Goal: Task Accomplishment & Management: Manage account settings

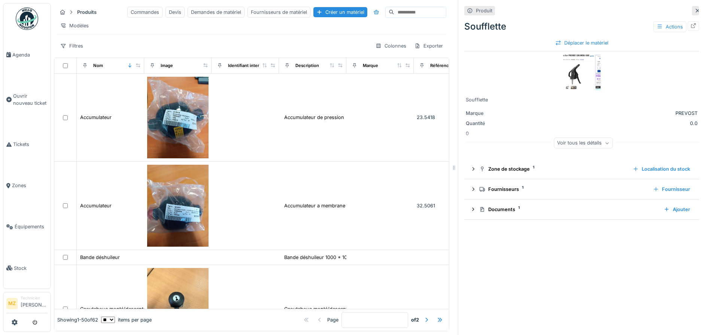
click at [694, 11] on icon at bounding box center [697, 10] width 6 height 5
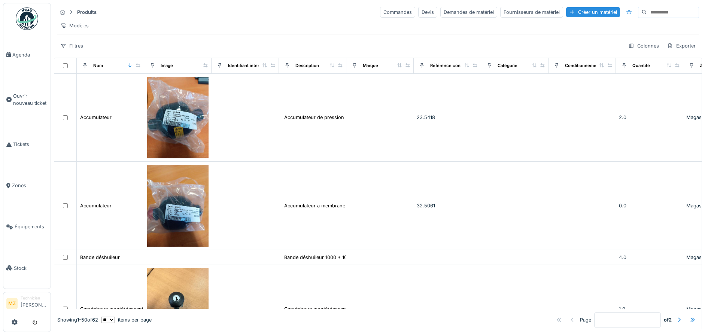
click at [647, 15] on input at bounding box center [673, 12] width 52 height 10
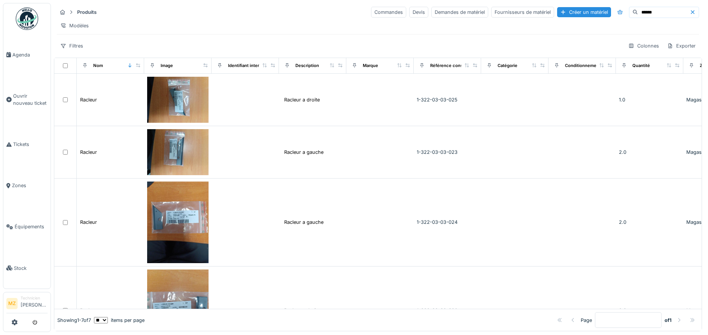
drag, startPoint x: 649, startPoint y: 18, endPoint x: 640, endPoint y: 19, distance: 9.2
click at [641, 19] on div "Produits Commandes Devis Demandes de matériel Fournisseurs de matériel Créer un…" at bounding box center [378, 29] width 648 height 52
drag, startPoint x: 632, startPoint y: 14, endPoint x: 536, endPoint y: 42, distance: 99.6
click at [536, 42] on div "Produits Commandes Devis Demandes de matériel Fournisseurs de matériel Créer un…" at bounding box center [378, 29] width 648 height 52
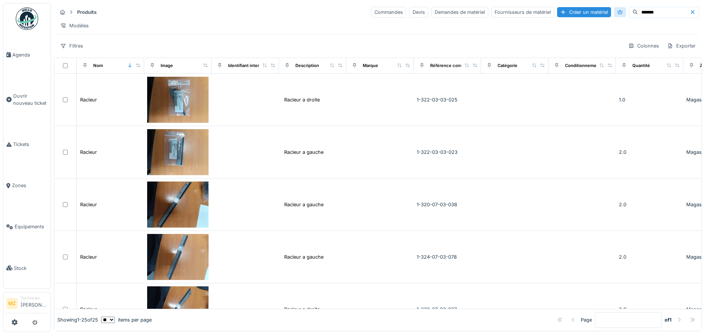
drag, startPoint x: 629, startPoint y: 12, endPoint x: 584, endPoint y: 10, distance: 44.6
click at [586, 10] on div "Commandes Devis Demandes de matériel Fournisseurs de matériel Créer un matériel…" at bounding box center [535, 12] width 328 height 11
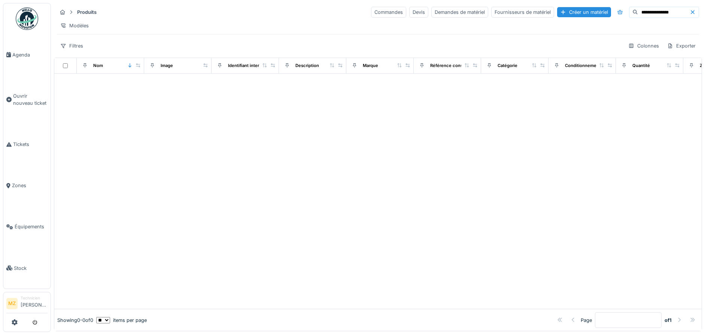
type input "**********"
click at [573, 8] on div "Créer un matériel" at bounding box center [584, 12] width 54 height 10
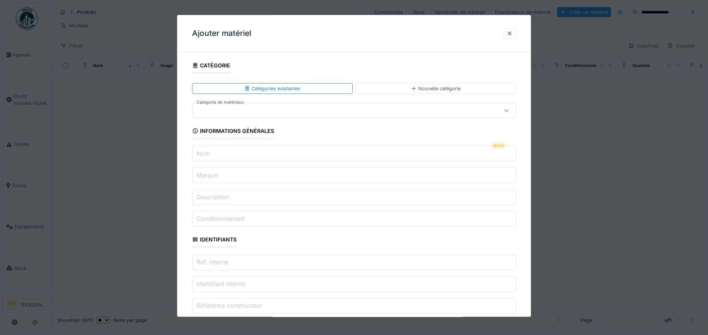
click at [270, 114] on div at bounding box center [335, 111] width 280 height 8
click at [274, 156] on input "Nom" at bounding box center [354, 154] width 324 height 16
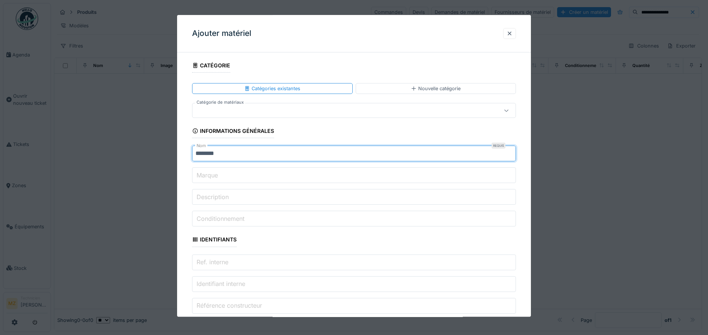
type input "*******"
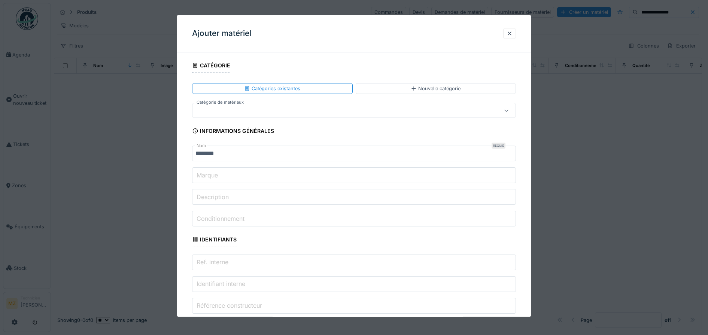
click at [264, 173] on input "Marque" at bounding box center [354, 176] width 324 height 16
drag, startPoint x: 205, startPoint y: 192, endPoint x: 204, endPoint y: 196, distance: 4.2
click at [205, 191] on input "Description" at bounding box center [354, 197] width 324 height 16
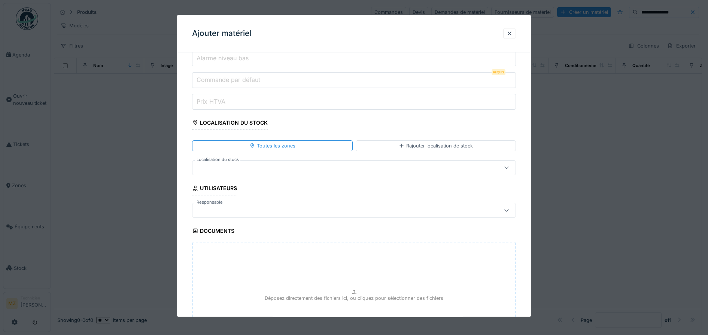
type input "*******"
click at [276, 168] on div at bounding box center [335, 168] width 280 height 8
click at [271, 161] on div at bounding box center [354, 165] width 324 height 15
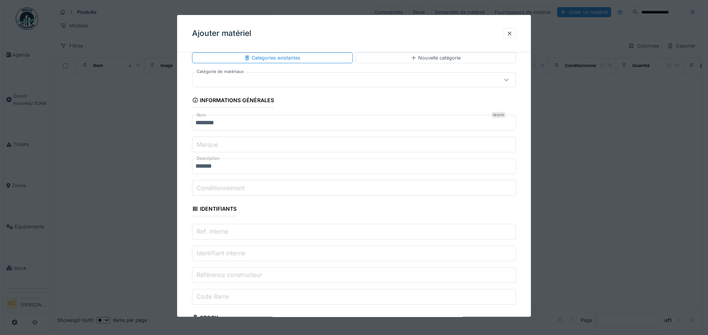
scroll to position [94, 0]
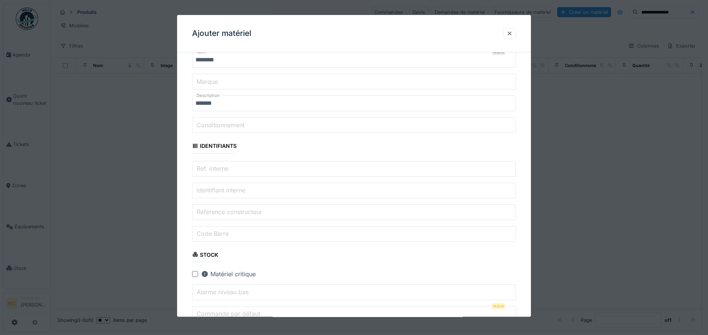
click at [263, 210] on label "Référence constructeur" at bounding box center [229, 211] width 68 height 9
click at [263, 210] on input "Référence constructeur" at bounding box center [354, 212] width 324 height 16
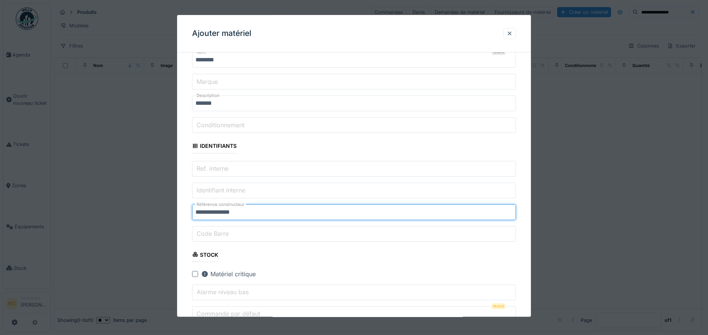
type input "**********"
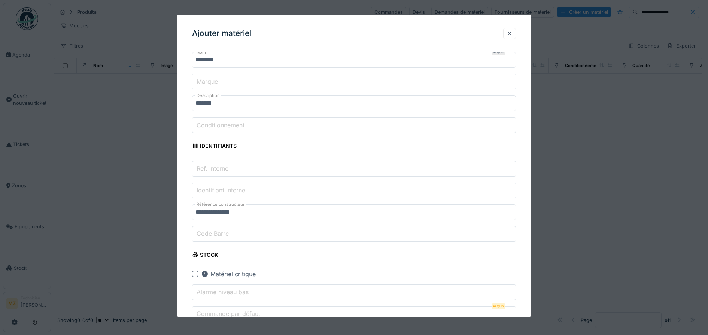
scroll to position [187, 0]
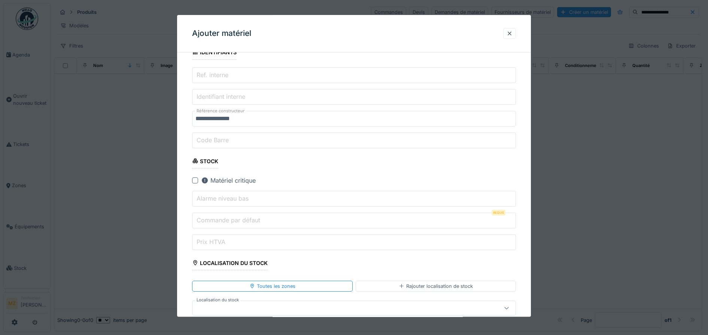
click at [263, 197] on input "Alarme niveau bas" at bounding box center [354, 199] width 324 height 16
click at [265, 224] on input "Commande par défaut" at bounding box center [354, 221] width 324 height 16
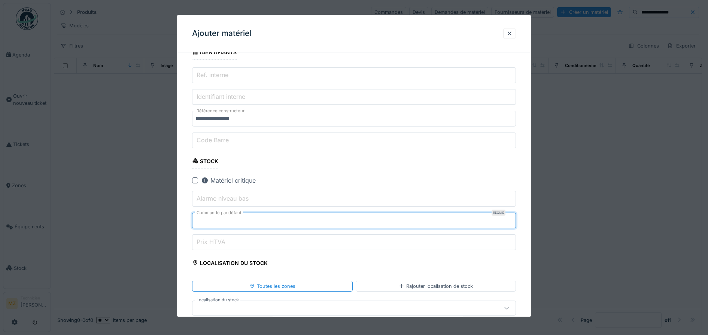
type input "*"
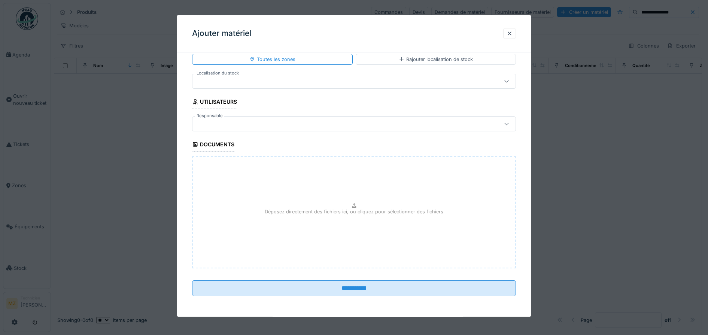
scroll to position [414, 0]
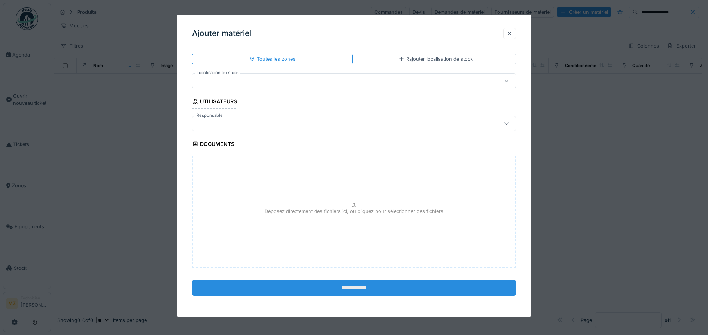
click at [322, 288] on input "**********" at bounding box center [354, 288] width 324 height 16
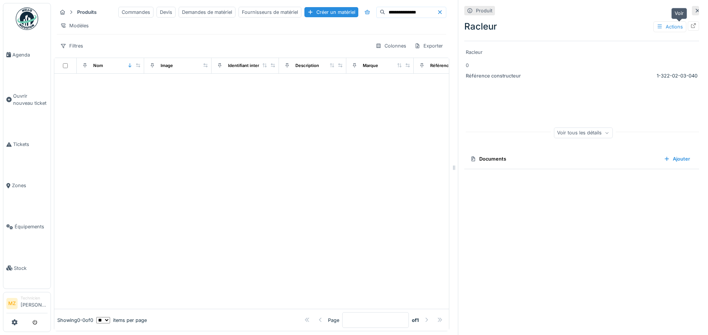
click at [691, 28] on icon at bounding box center [693, 25] width 5 height 5
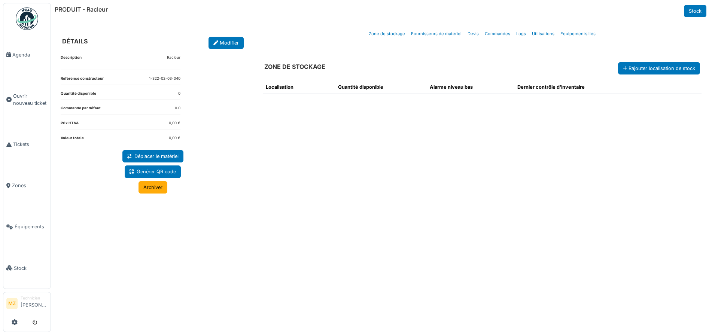
drag, startPoint x: 394, startPoint y: 157, endPoint x: 424, endPoint y: 147, distance: 31.7
click at [399, 155] on div "Localisation Quantité disponible Alarme niveau bas Dernier contrôle d'inventaire" at bounding box center [482, 195] width 451 height 243
click at [225, 46] on link "Modifier" at bounding box center [225, 43] width 35 height 12
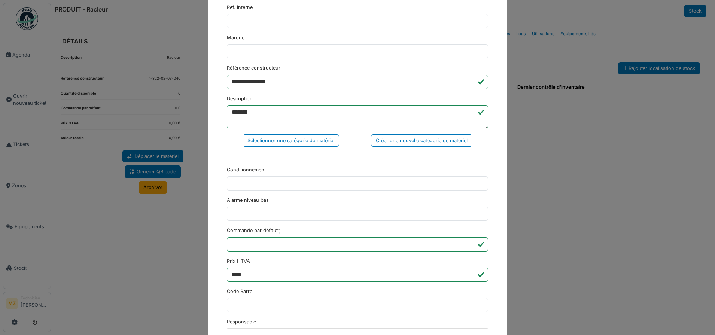
scroll to position [160, 0]
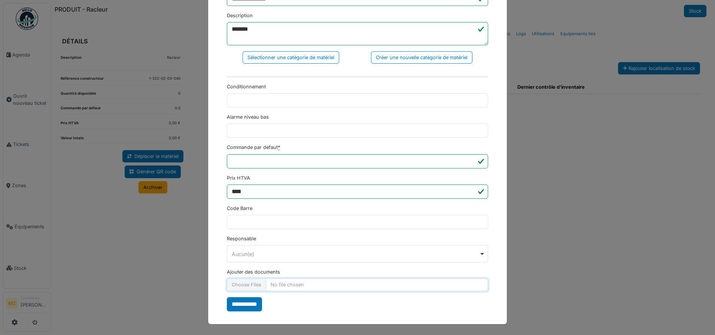
click at [299, 286] on input "Ajouter des documents" at bounding box center [357, 284] width 261 height 12
type input "**********"
click at [244, 305] on input "**********" at bounding box center [244, 304] width 35 height 14
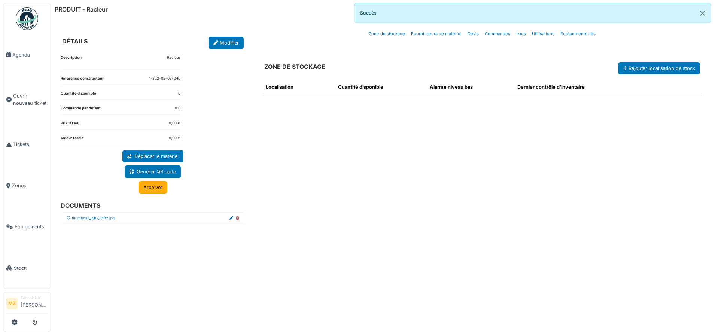
click at [67, 219] on icon at bounding box center [69, 218] width 4 height 4
click at [582, 34] on link "Equipements liés" at bounding box center [577, 34] width 41 height 18
select select "***"
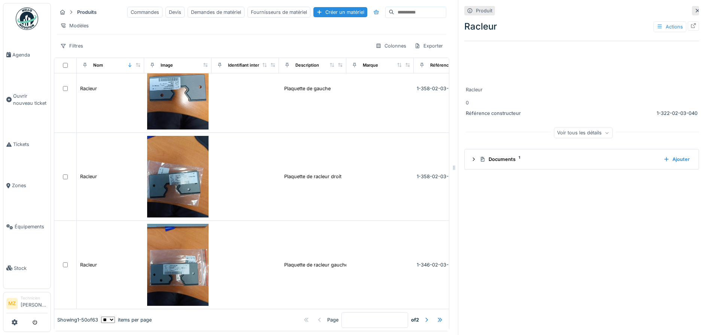
scroll to position [3506, 0]
click at [423, 317] on div at bounding box center [426, 320] width 6 height 7
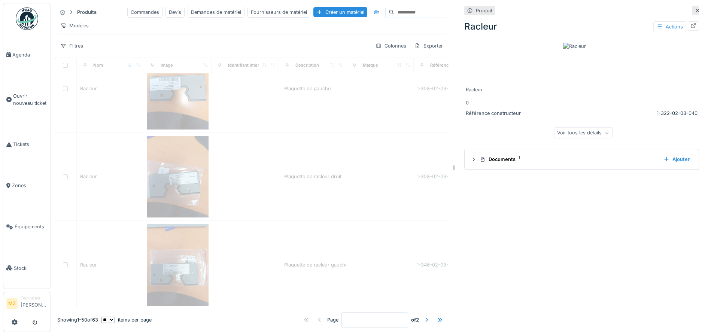
type input "*"
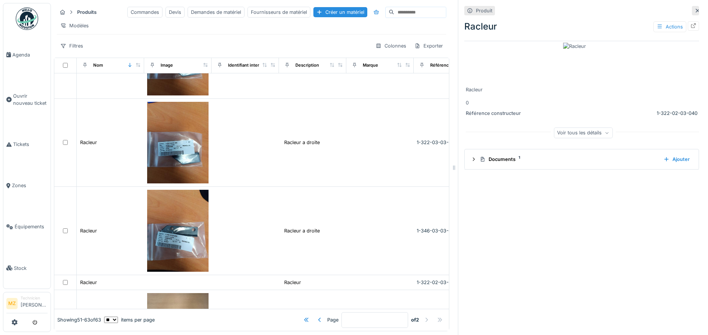
scroll to position [540, 0]
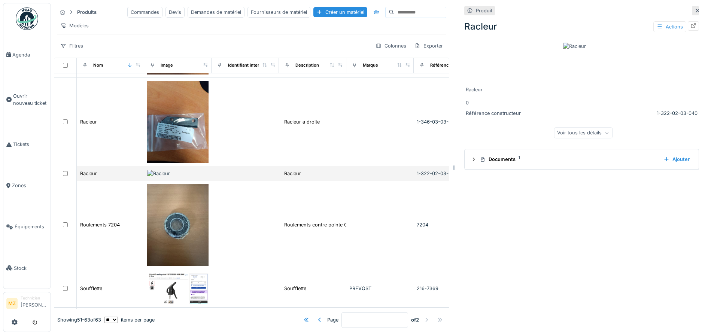
click at [241, 181] on td at bounding box center [244, 173] width 67 height 15
click at [688, 26] on div at bounding box center [693, 25] width 11 height 9
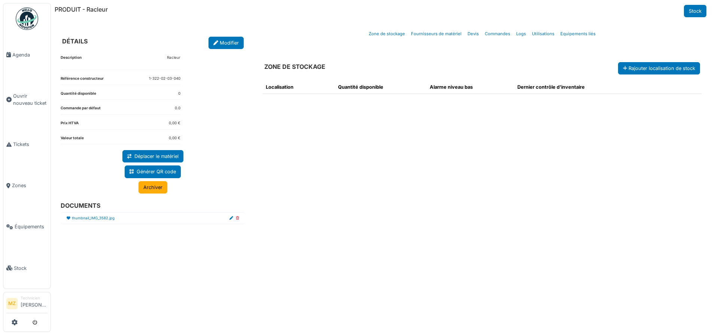
click at [295, 160] on div "Localisation Quantité disponible Alarme niveau bas Dernier contrôle d'inventaire" at bounding box center [482, 195] width 451 height 243
click at [226, 37] on link "Modifier" at bounding box center [225, 43] width 35 height 12
click at [220, 43] on link "Modifier" at bounding box center [225, 43] width 35 height 12
click at [234, 44] on link "Modifier" at bounding box center [225, 43] width 35 height 12
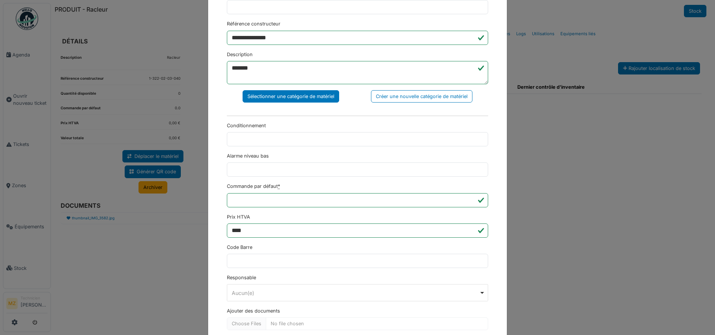
scroll to position [160, 0]
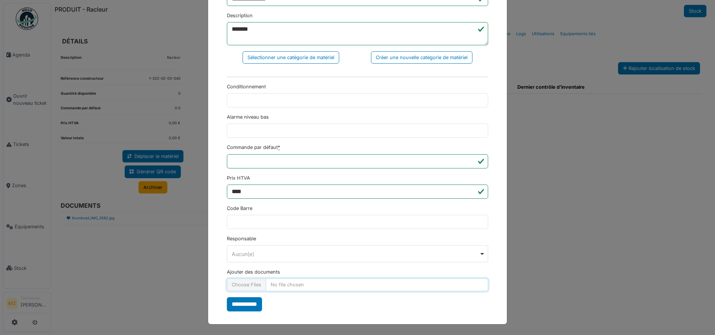
click at [292, 286] on input "Ajouter des documents" at bounding box center [357, 284] width 261 height 12
type input "**********"
click at [248, 304] on input "**********" at bounding box center [244, 304] width 35 height 14
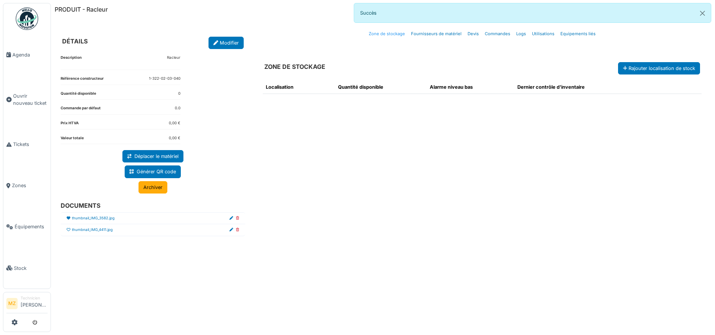
drag, startPoint x: 239, startPoint y: 217, endPoint x: 398, endPoint y: 31, distance: 244.8
click at [239, 217] on icon at bounding box center [237, 218] width 3 height 4
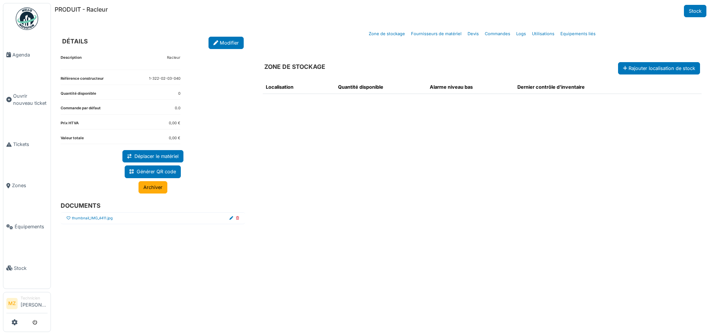
click at [69, 216] on div at bounding box center [69, 219] width 4 height 6
click at [68, 218] on icon at bounding box center [69, 218] width 4 height 4
click at [67, 218] on icon at bounding box center [69, 218] width 4 height 4
click at [68, 219] on icon at bounding box center [69, 218] width 4 height 4
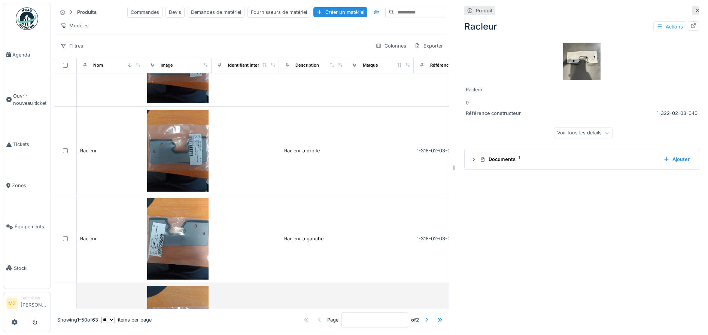
scroll to position [2947, 0]
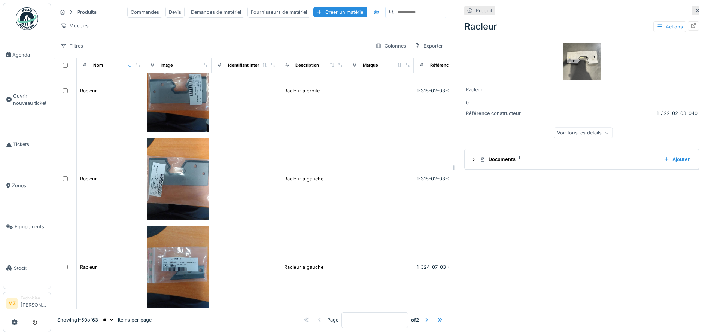
click at [423, 317] on div at bounding box center [426, 320] width 6 height 7
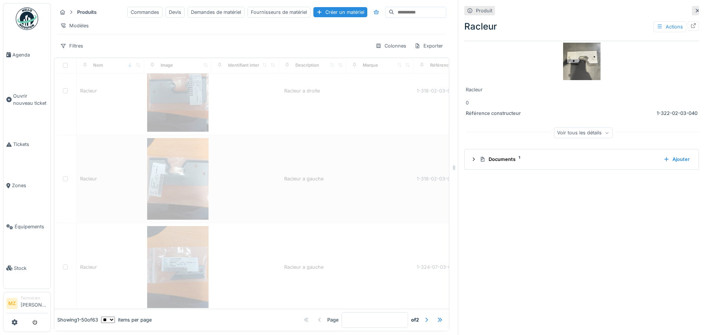
type input "*"
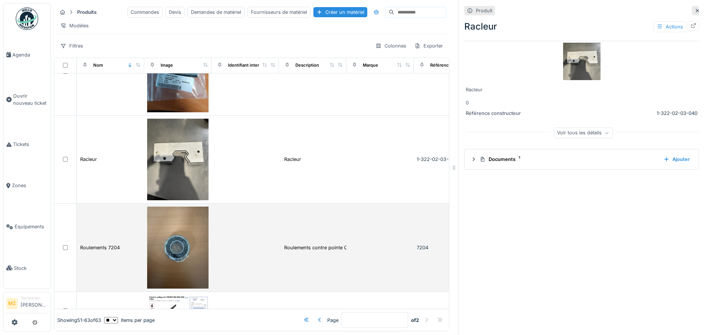
scroll to position [633, 0]
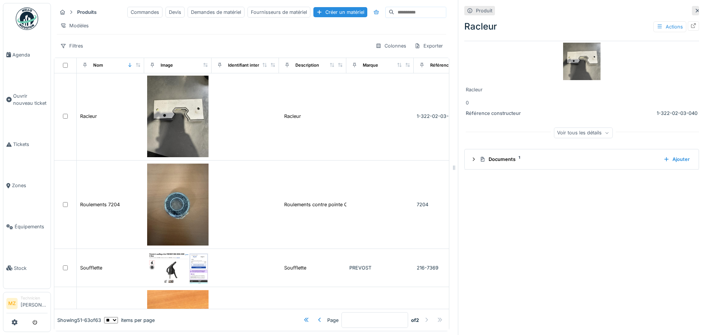
click at [405, 18] on input at bounding box center [420, 12] width 52 height 10
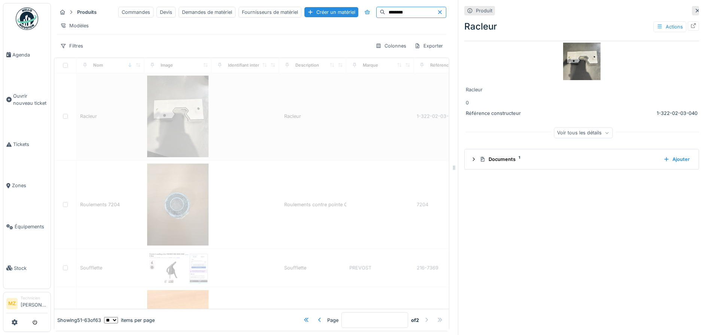
type input "*********"
type input "*"
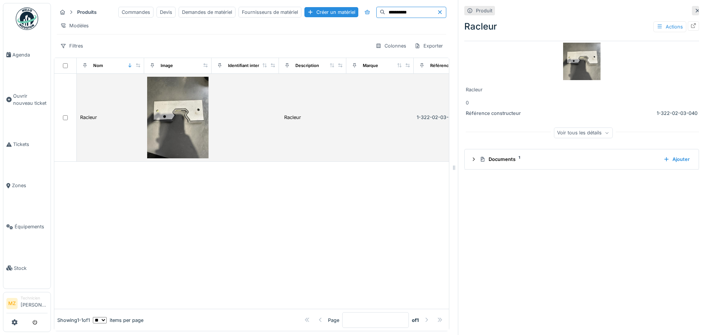
scroll to position [0, 0]
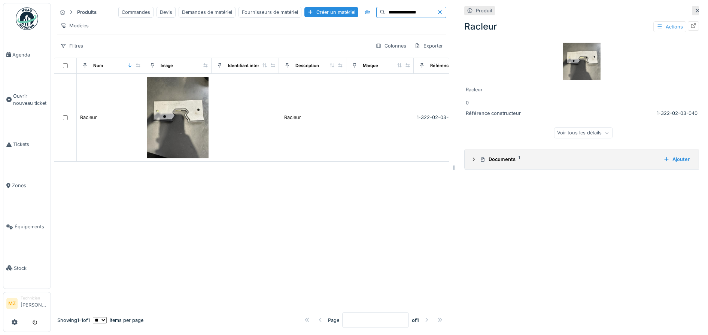
type input "**********"
click at [615, 161] on div "Documents 1" at bounding box center [568, 159] width 178 height 7
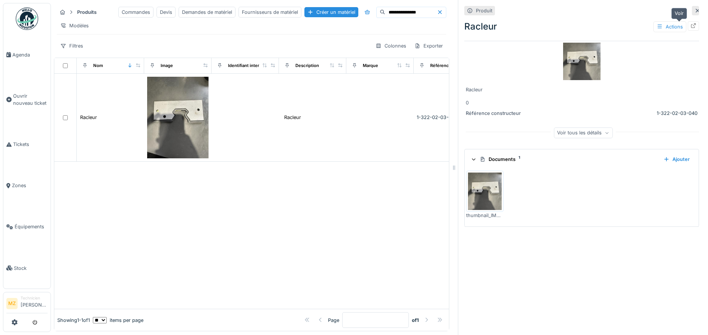
click at [690, 27] on icon at bounding box center [693, 25] width 6 height 5
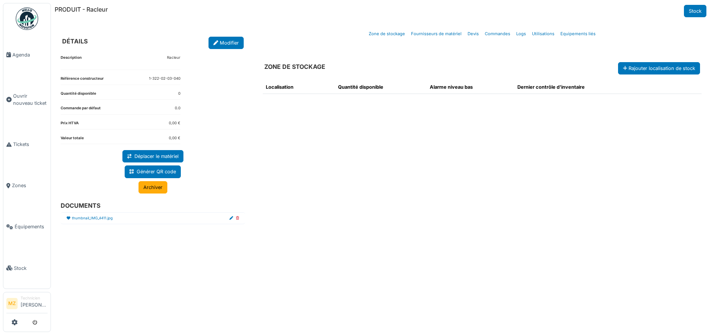
click at [198, 104] on div "Description Racleur Référence constructeur 1-322-02-03-040 Quantité disponible …" at bounding box center [153, 185] width 196 height 272
drag, startPoint x: 198, startPoint y: 104, endPoint x: 192, endPoint y: 29, distance: 75.0
click at [192, 29] on div "DÉTAILS Modifier" at bounding box center [153, 36] width 196 height 26
click at [216, 43] on icon at bounding box center [215, 43] width 5 height 5
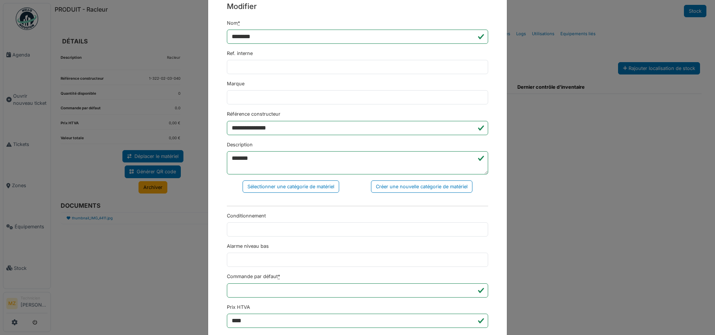
scroll to position [47, 0]
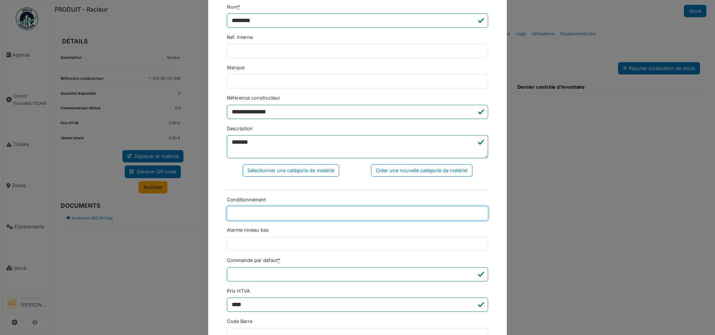
click at [271, 215] on input "Conditionnement" at bounding box center [357, 213] width 261 height 14
type input "*"
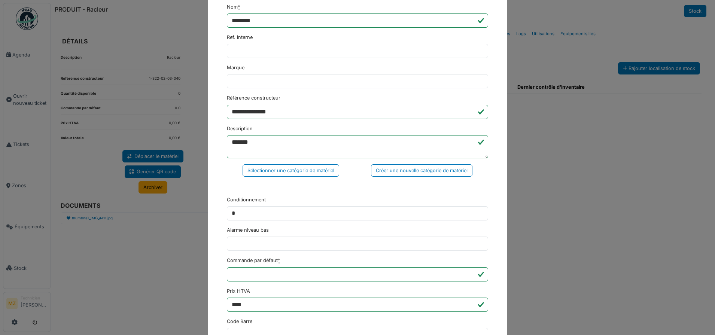
click at [541, 215] on div "**********" at bounding box center [357, 167] width 715 height 335
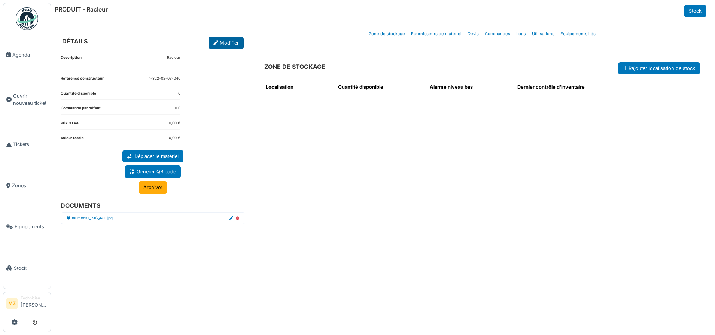
click at [229, 43] on link "Modifier" at bounding box center [225, 43] width 35 height 12
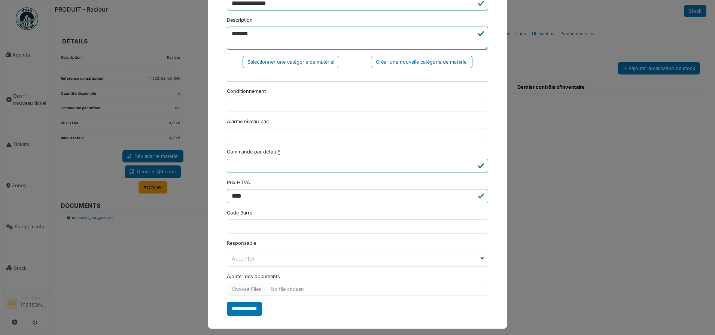
scroll to position [160, 0]
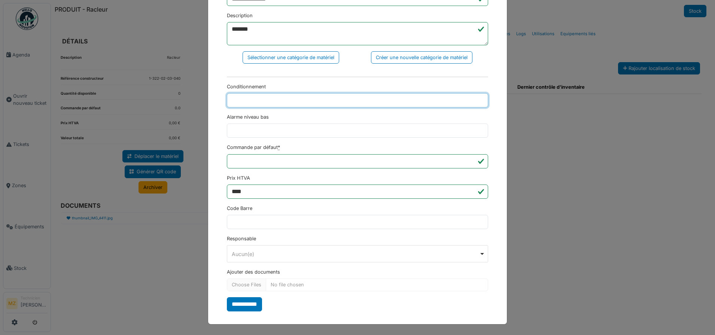
click at [299, 96] on input "Conditionnement" at bounding box center [357, 100] width 261 height 14
type input "*"
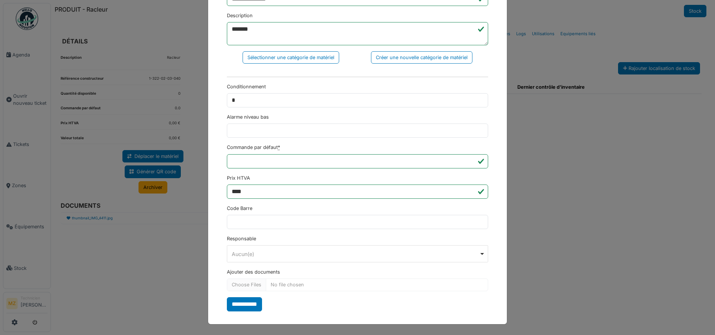
click at [228, 307] on input "**********" at bounding box center [244, 304] width 35 height 14
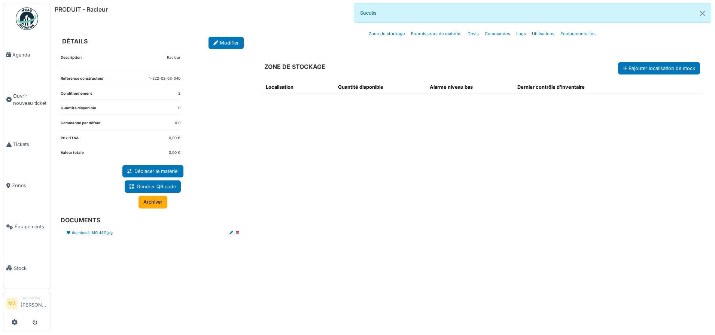
click at [224, 49] on div "Description Racleur Référence constructeur 1-322-02-03-040 Conditionnement 2 Qu…" at bounding box center [153, 185] width 196 height 272
click at [225, 43] on link "Modifier" at bounding box center [225, 43] width 35 height 12
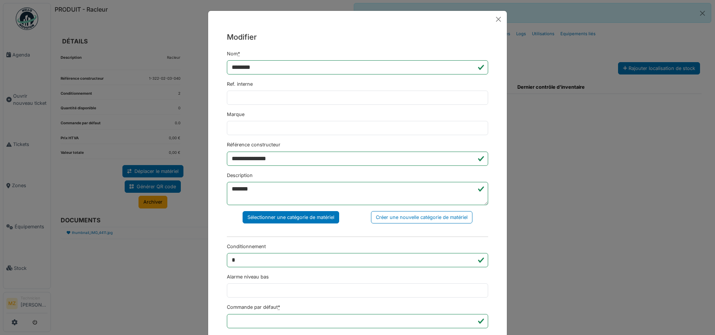
scroll to position [94, 0]
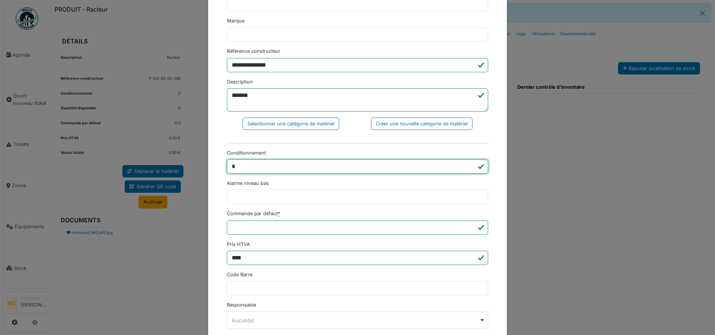
drag, startPoint x: 265, startPoint y: 162, endPoint x: 199, endPoint y: 158, distance: 66.1
click at [200, 157] on div "**********" at bounding box center [357, 167] width 715 height 335
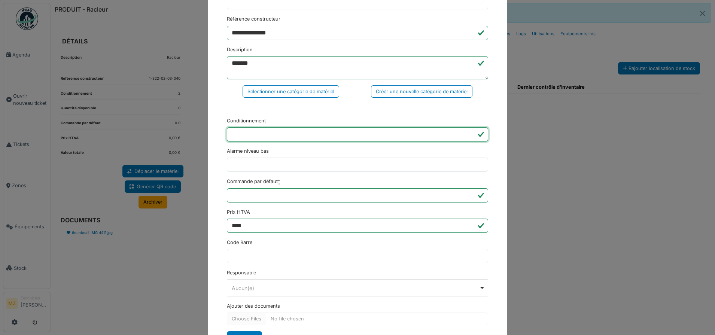
scroll to position [160, 0]
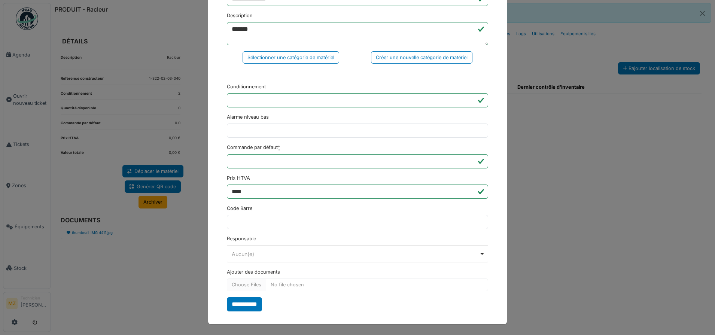
drag, startPoint x: 246, startPoint y: 308, endPoint x: 239, endPoint y: 320, distance: 13.4
click at [245, 308] on input "**********" at bounding box center [244, 304] width 35 height 14
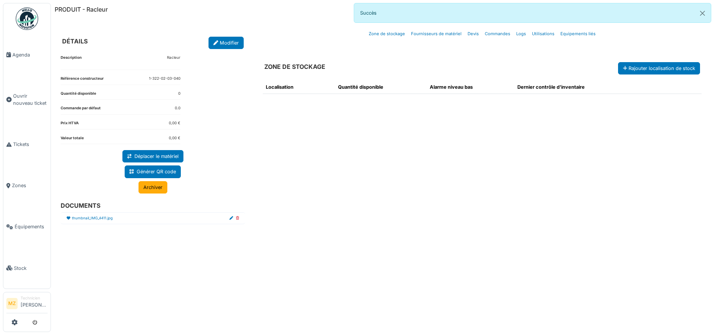
click at [238, 306] on div "Description Racleur Référence constructeur 1-322-02-03-040 Quantité disponible …" at bounding box center [153, 185] width 196 height 272
click at [168, 153] on link "Déplacer le matériel" at bounding box center [152, 156] width 61 height 12
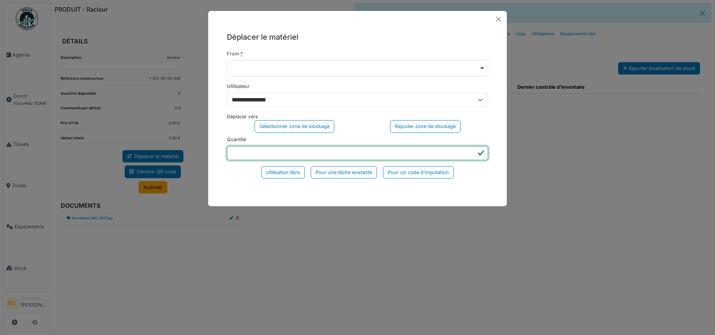
drag, startPoint x: 246, startPoint y: 149, endPoint x: 192, endPoint y: 150, distance: 54.3
click at [192, 150] on div "**********" at bounding box center [357, 167] width 715 height 335
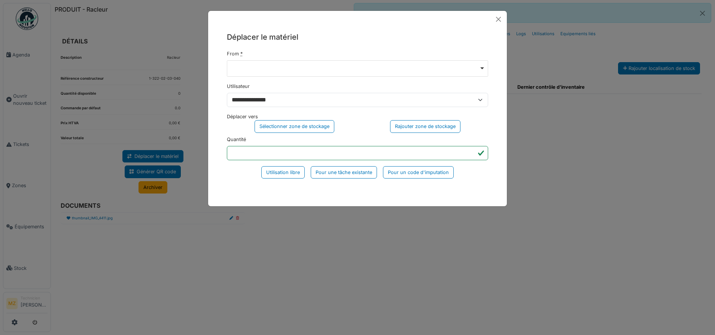
click at [342, 229] on div "**********" at bounding box center [357, 167] width 715 height 335
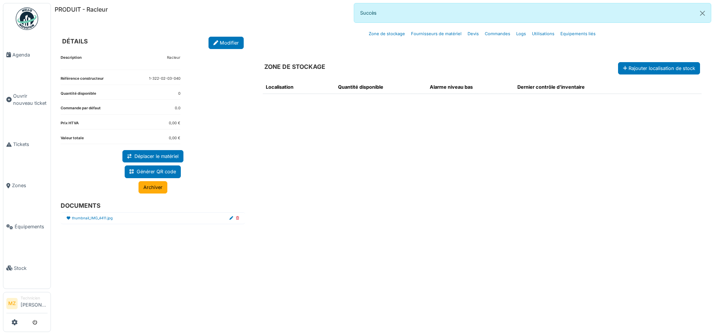
click at [103, 91] on dl "Quantité disponible 0" at bounding box center [121, 95] width 120 height 9
click at [226, 39] on link "Modifier" at bounding box center [225, 43] width 35 height 12
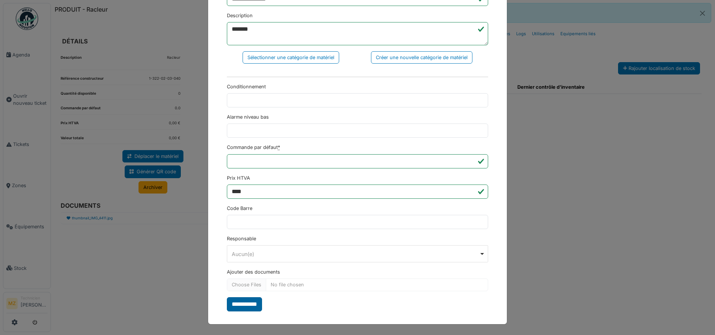
click at [250, 307] on input "**********" at bounding box center [244, 304] width 35 height 14
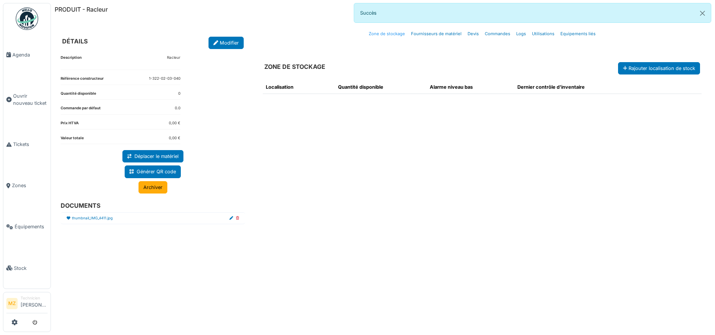
click at [397, 31] on link "Zone de stockage" at bounding box center [387, 34] width 42 height 18
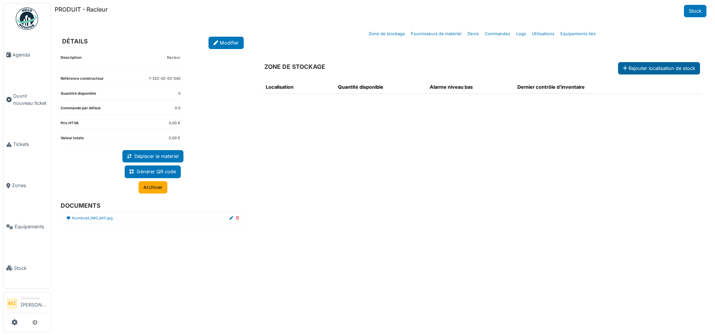
click at [618, 70] on button "Rajouter localisation de stock" at bounding box center [659, 68] width 82 height 12
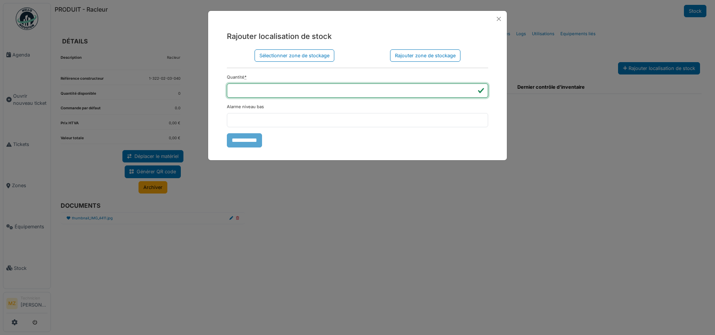
drag, startPoint x: 290, startPoint y: 92, endPoint x: 211, endPoint y: 82, distance: 80.0
click at [212, 83] on div "**********" at bounding box center [357, 89] width 299 height 124
type input "*"
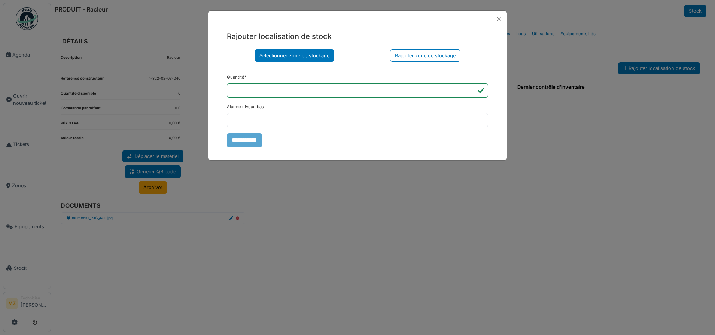
click at [295, 57] on div "Sélectionner zone de stockage" at bounding box center [295, 55] width 80 height 12
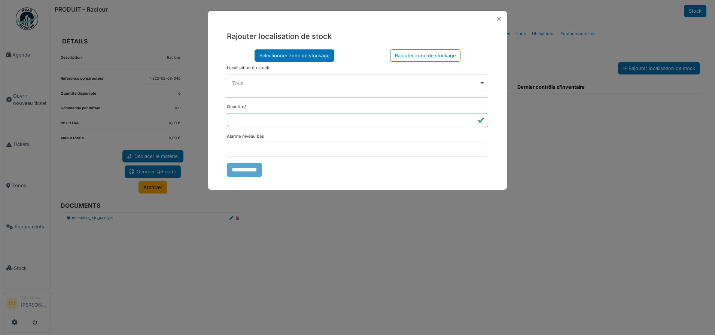
click at [285, 81] on div "Tous Remove item" at bounding box center [355, 83] width 247 height 8
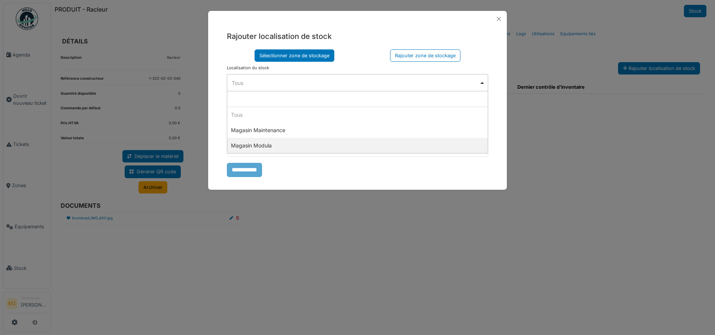
select select "*****"
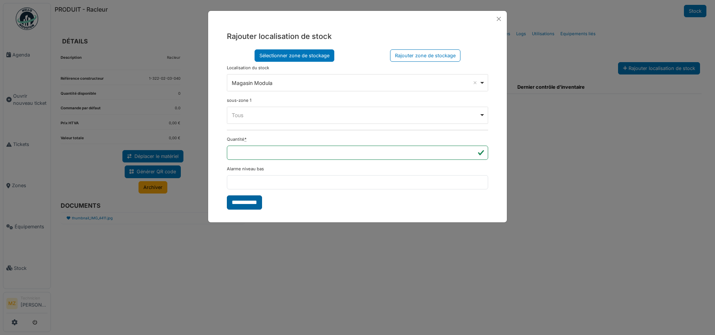
click at [256, 201] on input "**********" at bounding box center [244, 202] width 35 height 14
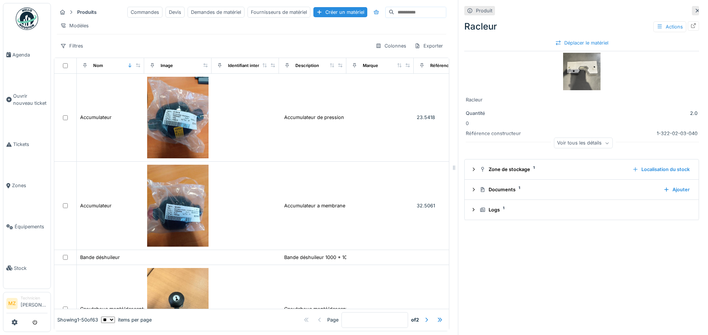
drag, startPoint x: 400, startPoint y: 15, endPoint x: 403, endPoint y: 33, distance: 17.8
click at [401, 15] on input at bounding box center [420, 12] width 52 height 10
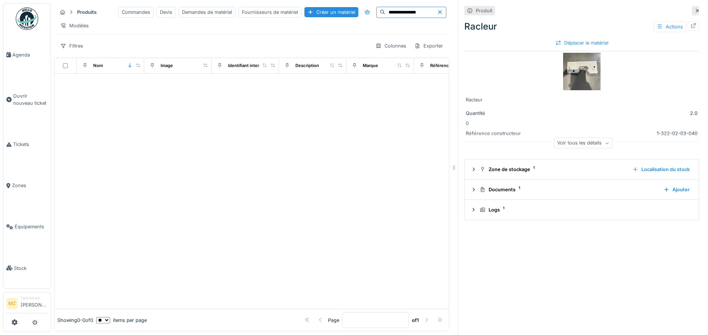
type input "**********"
click at [333, 154] on div at bounding box center [251, 191] width 394 height 235
click at [307, 15] on div "Créer un matériel" at bounding box center [331, 12] width 54 height 10
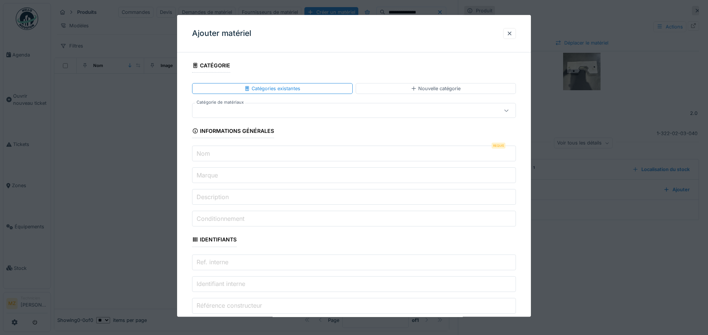
click at [274, 118] on div at bounding box center [354, 110] width 324 height 15
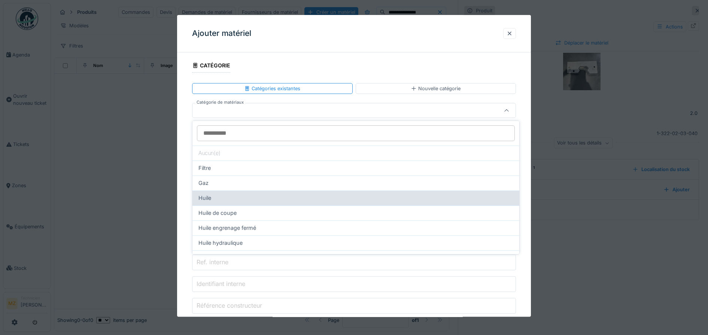
scroll to position [55, 0]
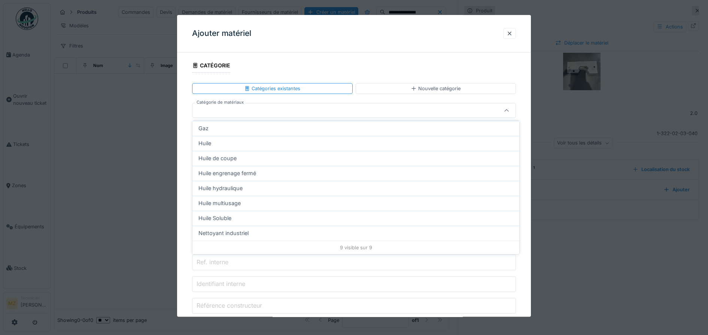
click at [282, 263] on input "Ref. interne" at bounding box center [354, 263] width 324 height 16
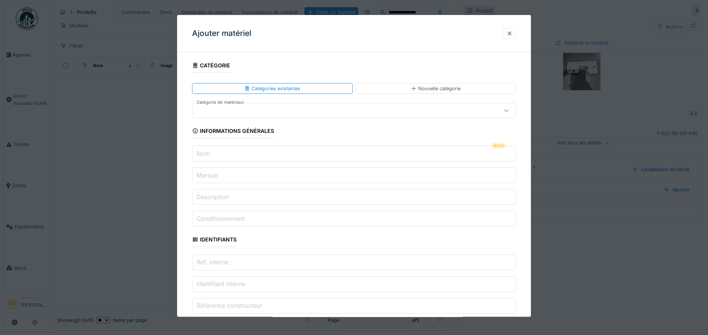
click at [247, 161] on input "Nom" at bounding box center [354, 154] width 324 height 16
click at [244, 150] on input "Nom" at bounding box center [354, 154] width 324 height 16
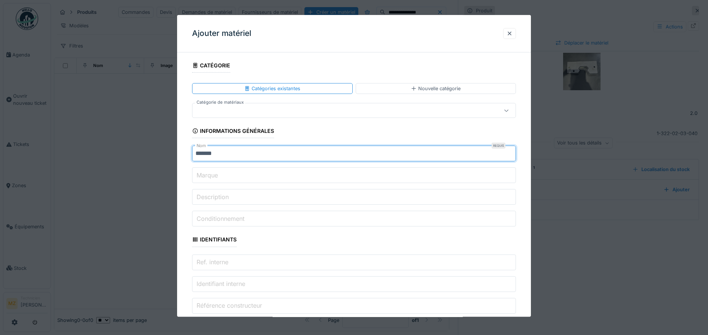
type input "*******"
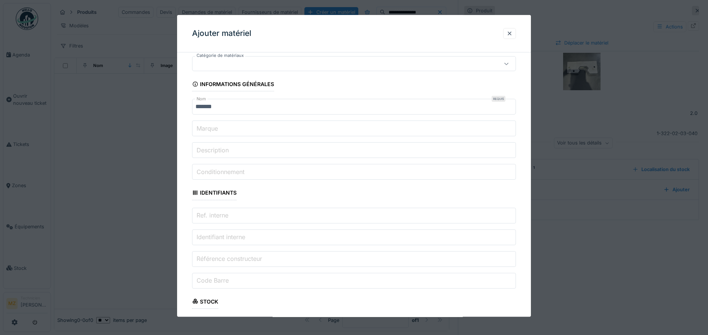
scroll to position [94, 0]
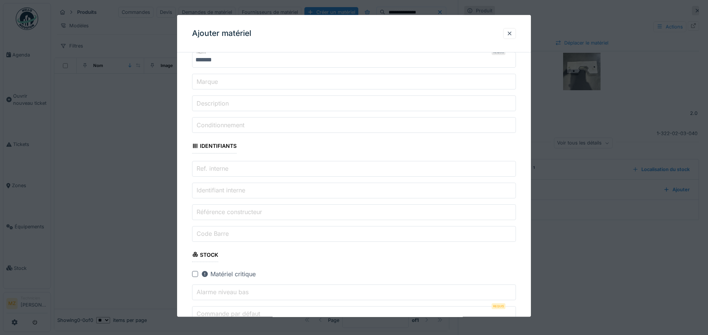
click at [265, 214] on input "Référence constructeur" at bounding box center [354, 212] width 324 height 16
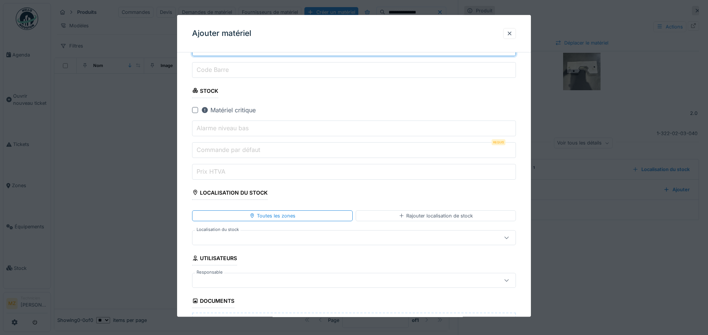
scroll to position [281, 0]
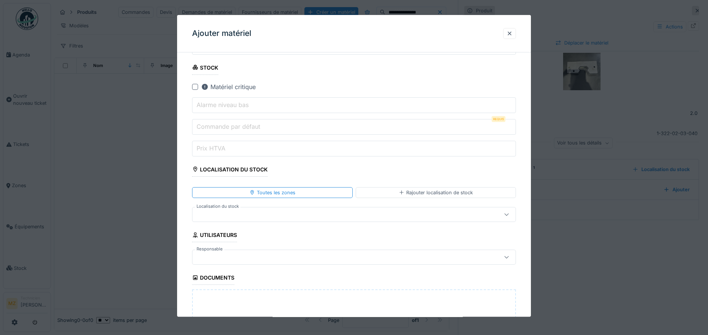
type input "**********"
click at [269, 134] on input "Commande par défaut" at bounding box center [354, 127] width 324 height 16
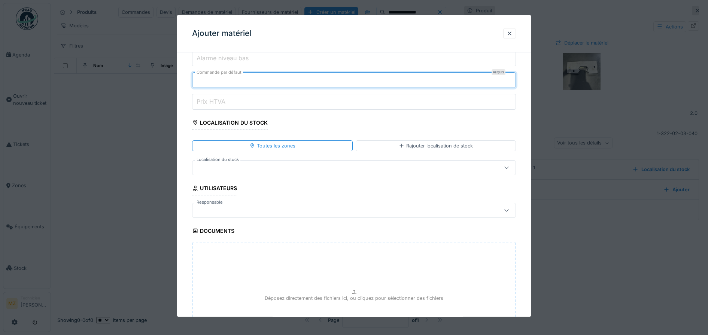
type input "*"
click at [269, 168] on div at bounding box center [335, 168] width 280 height 8
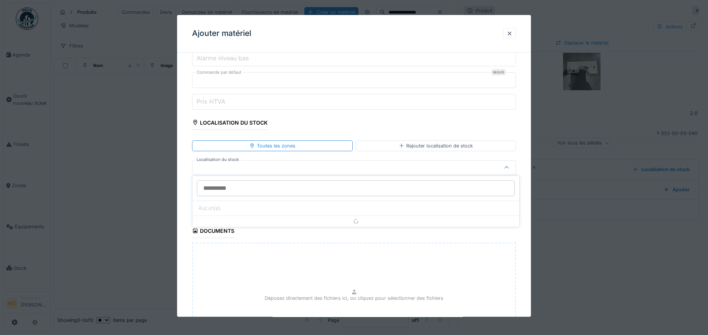
scroll to position [329, 0]
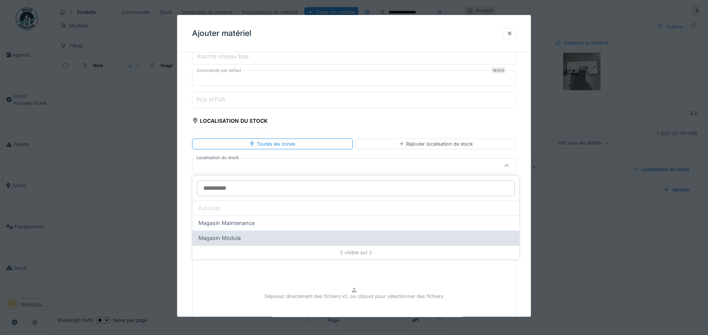
click at [274, 233] on div "Magasin Modula" at bounding box center [355, 238] width 327 height 15
type input "*****"
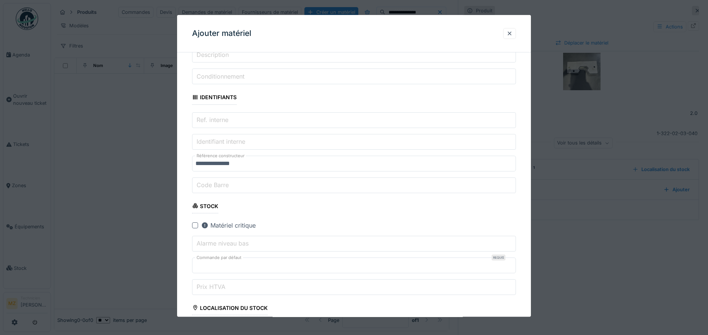
scroll to position [414, 0]
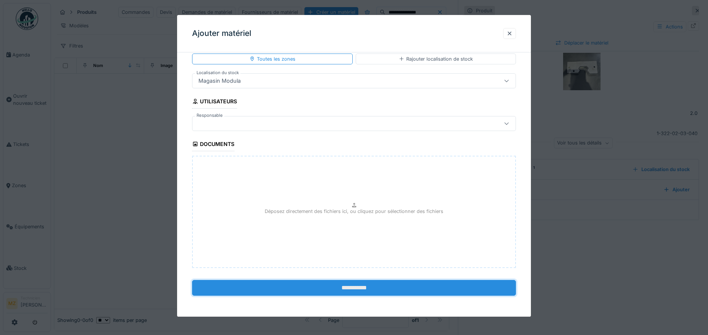
click at [393, 291] on input "**********" at bounding box center [354, 288] width 324 height 16
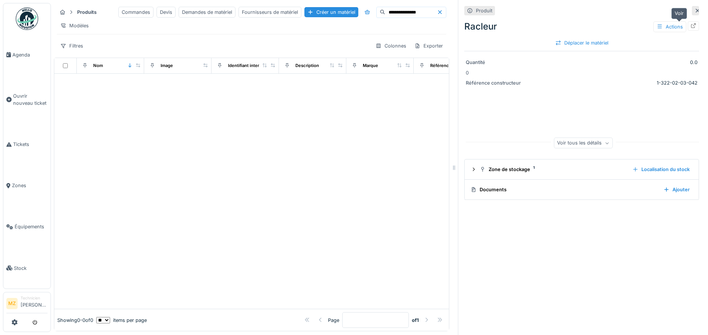
click at [691, 28] on icon at bounding box center [693, 25] width 5 height 5
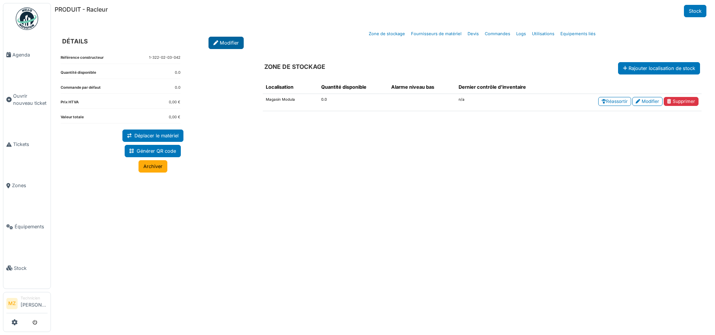
click at [223, 42] on link "Modifier" at bounding box center [225, 43] width 35 height 12
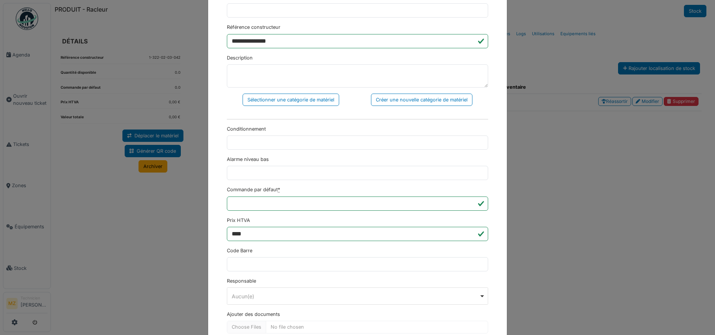
scroll to position [160, 0]
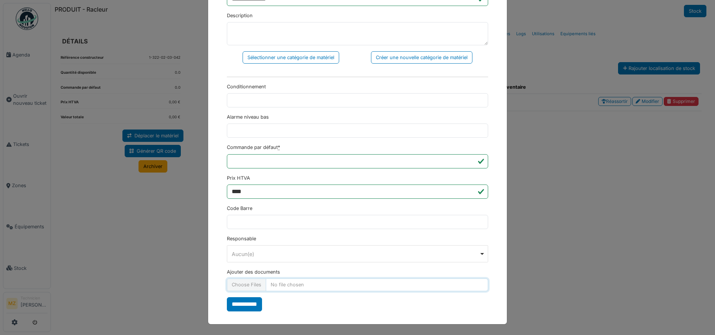
click at [285, 287] on input "Ajouter des documents" at bounding box center [357, 284] width 261 height 12
type input "**********"
click at [245, 307] on input "**********" at bounding box center [244, 304] width 35 height 14
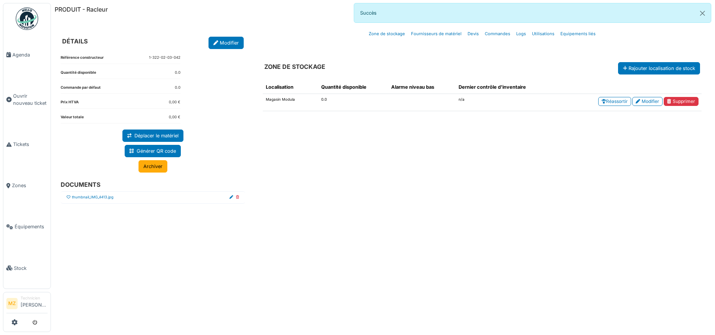
click at [70, 198] on icon at bounding box center [69, 197] width 4 height 4
click at [403, 33] on link "Zone de stockage" at bounding box center [387, 34] width 42 height 18
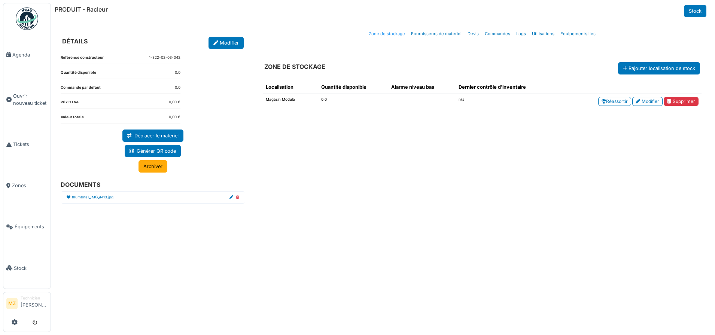
click at [378, 36] on link "Zone de stockage" at bounding box center [387, 34] width 42 height 18
click at [612, 101] on link "Réassortir" at bounding box center [614, 101] width 33 height 9
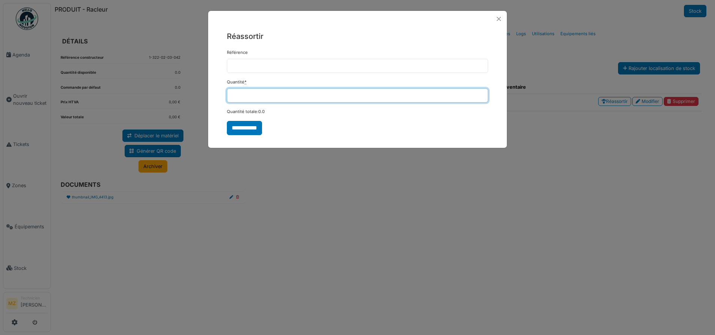
drag, startPoint x: 301, startPoint y: 98, endPoint x: 226, endPoint y: 85, distance: 75.9
click at [225, 88] on div "**********" at bounding box center [357, 83] width 299 height 112
type input "*"
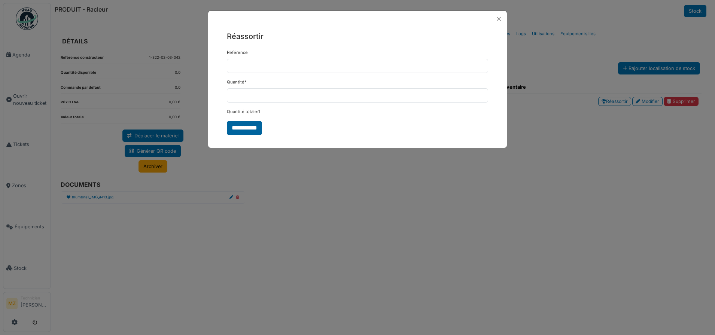
click at [230, 128] on input "**********" at bounding box center [244, 128] width 35 height 14
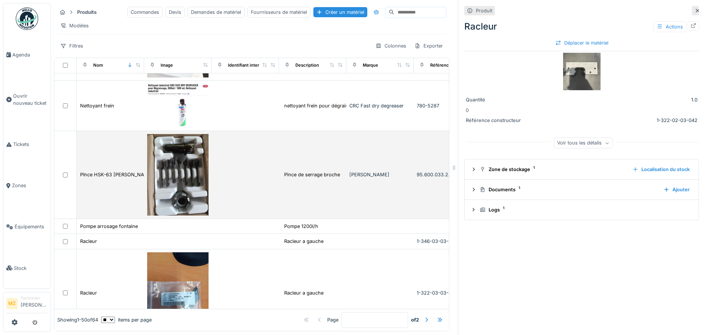
scroll to position [2337, 0]
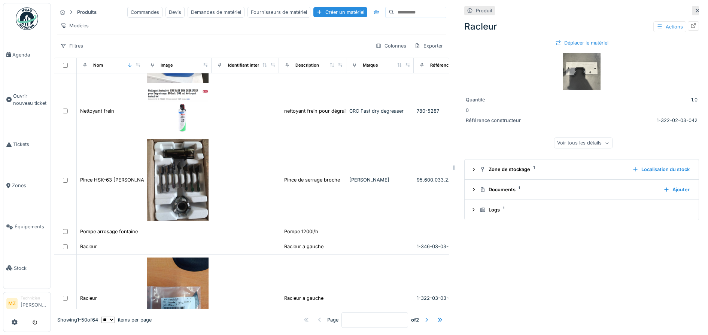
click at [423, 317] on div at bounding box center [426, 320] width 6 height 7
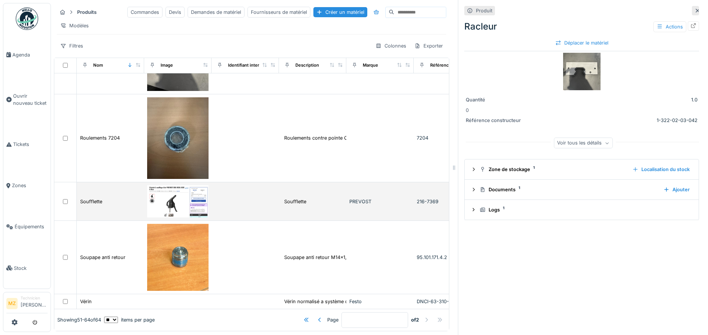
scroll to position [7, 0]
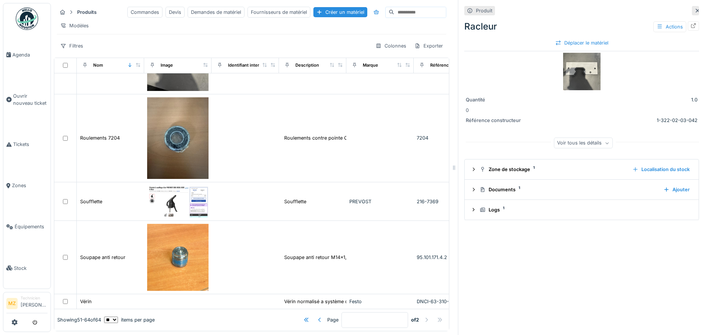
click at [317, 317] on div at bounding box center [320, 320] width 6 height 7
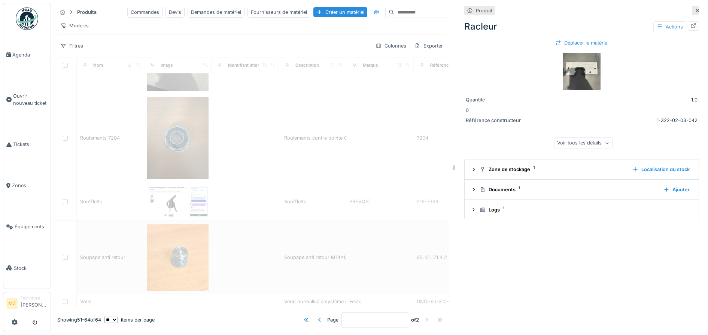
type input "*"
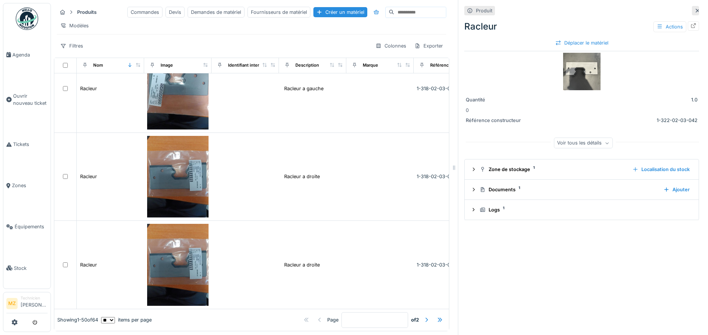
scroll to position [3647, 0]
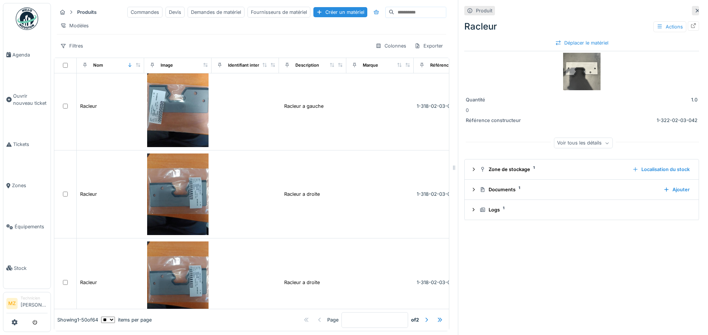
scroll to position [3647, 0]
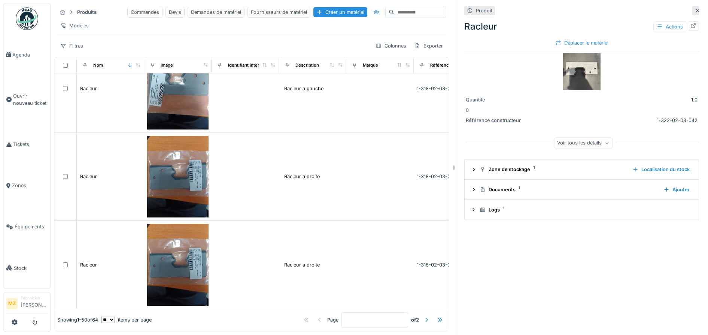
click at [423, 317] on div at bounding box center [426, 320] width 6 height 7
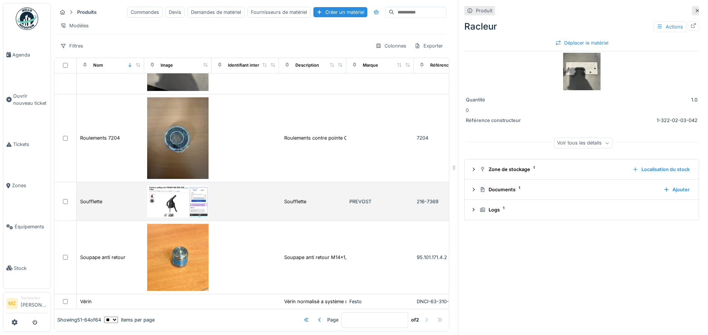
scroll to position [7, 0]
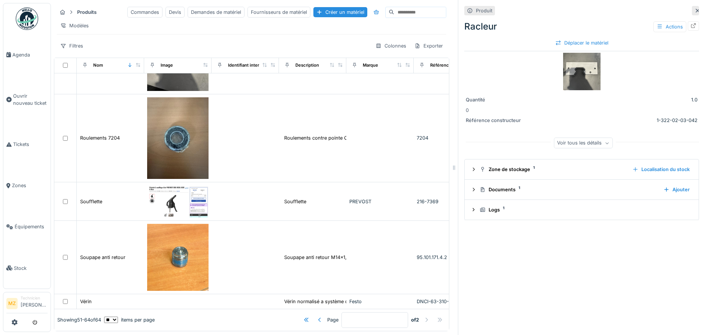
click at [314, 315] on div at bounding box center [320, 320] width 12 height 10
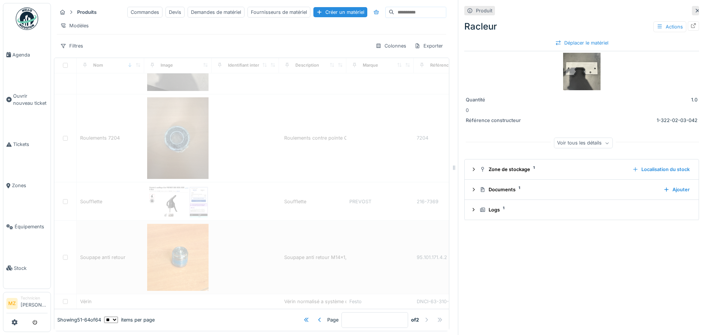
type input "*"
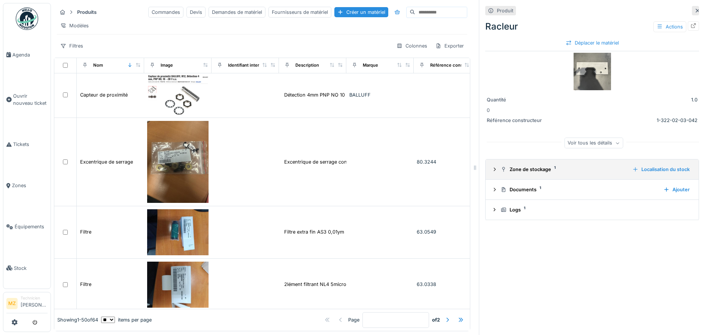
scroll to position [1, 0]
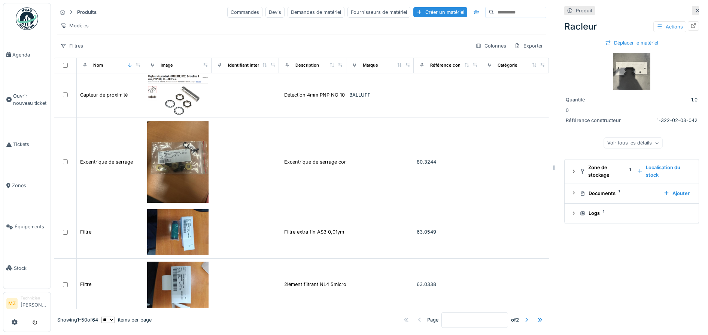
drag, startPoint x: 446, startPoint y: 162, endPoint x: 546, endPoint y: 160, distance: 100.0
click at [550, 160] on div at bounding box center [553, 167] width 7 height 335
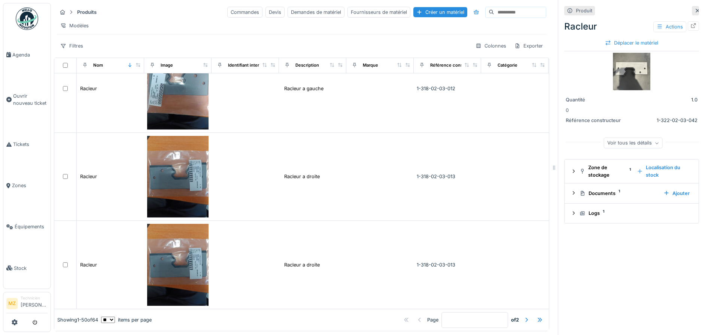
scroll to position [7, 0]
click at [494, 7] on input at bounding box center [520, 12] width 52 height 10
click at [688, 21] on div at bounding box center [693, 25] width 11 height 9
click at [694, 8] on icon at bounding box center [697, 10] width 6 height 5
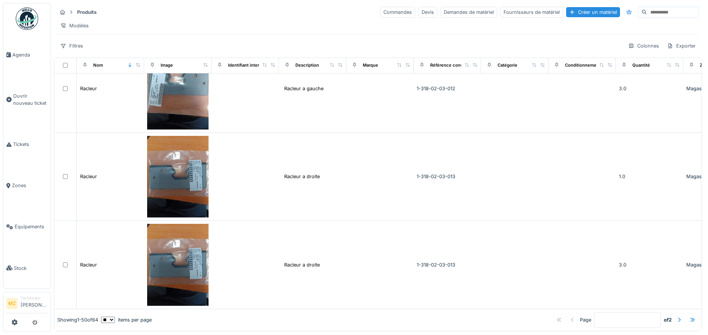
scroll to position [6, 0]
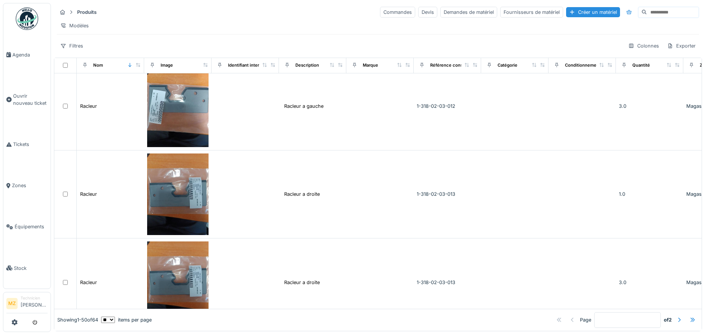
scroll to position [3641, 0]
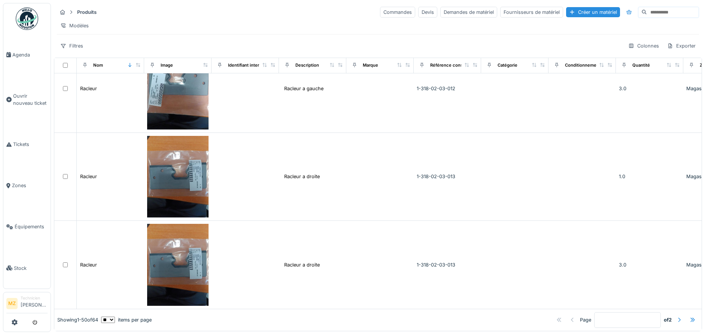
click at [676, 317] on div at bounding box center [679, 320] width 6 height 7
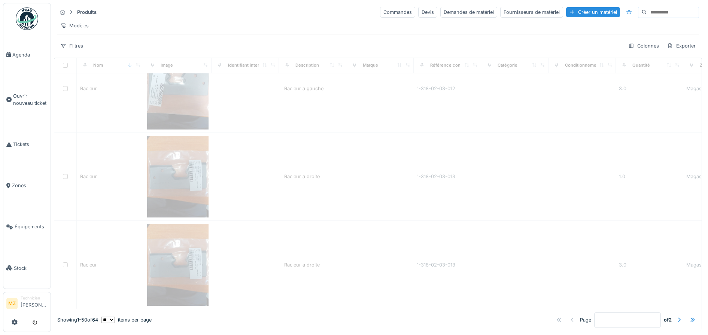
type input "*"
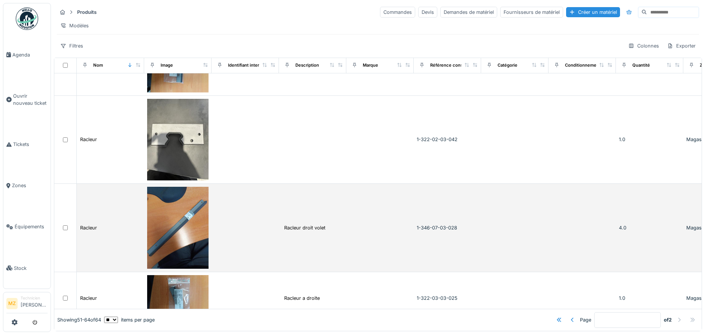
scroll to position [234, 0]
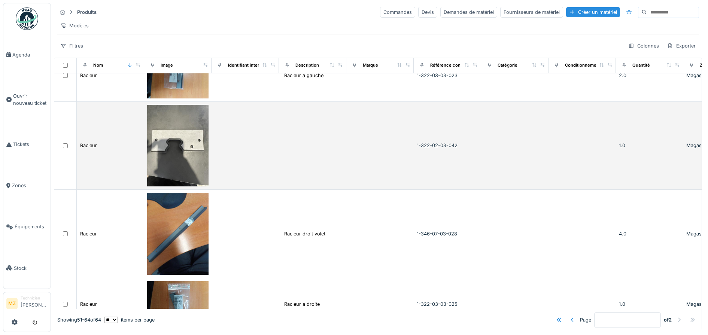
click at [384, 165] on td at bounding box center [379, 146] width 67 height 88
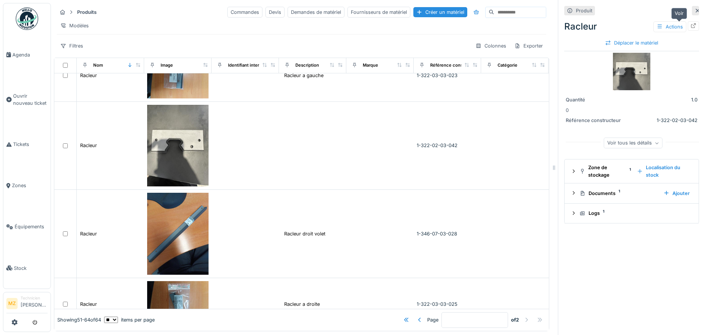
click at [688, 28] on div at bounding box center [693, 25] width 11 height 9
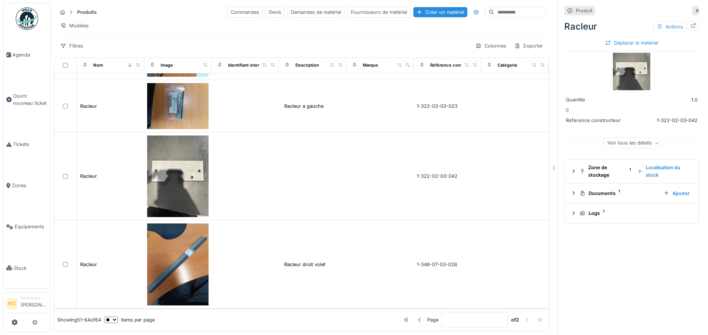
scroll to position [187, 0]
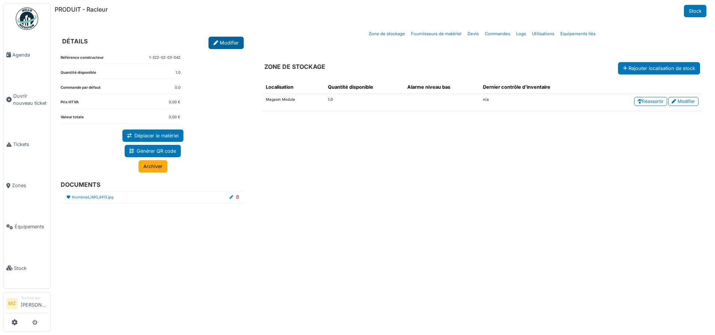
drag, startPoint x: 0, startPoint y: 0, endPoint x: 220, endPoint y: 38, distance: 222.9
click at [220, 38] on link "Modifier" at bounding box center [225, 43] width 35 height 12
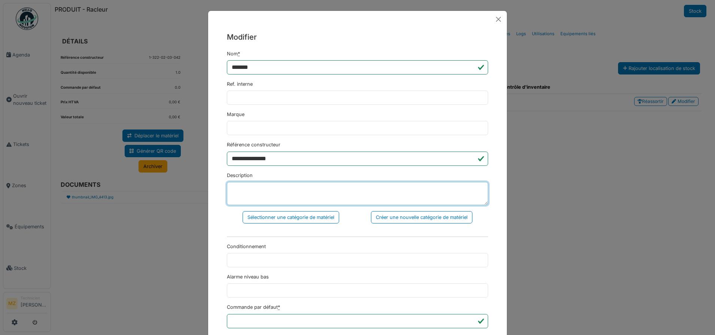
click at [278, 193] on textarea "Description" at bounding box center [357, 193] width 261 height 23
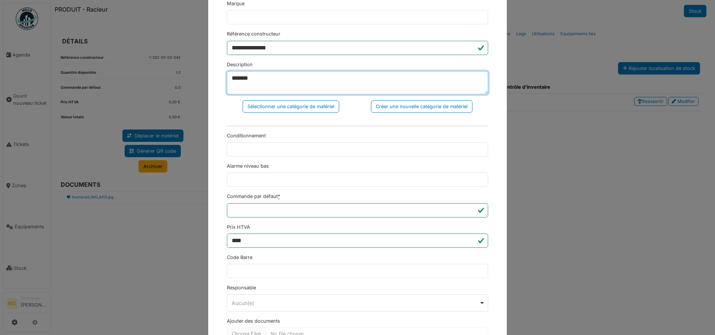
scroll to position [160, 0]
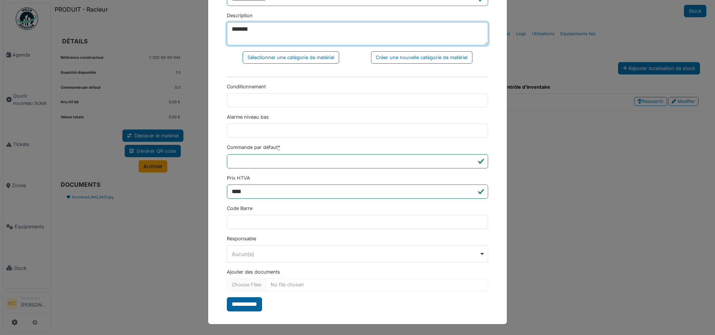
type textarea "*******"
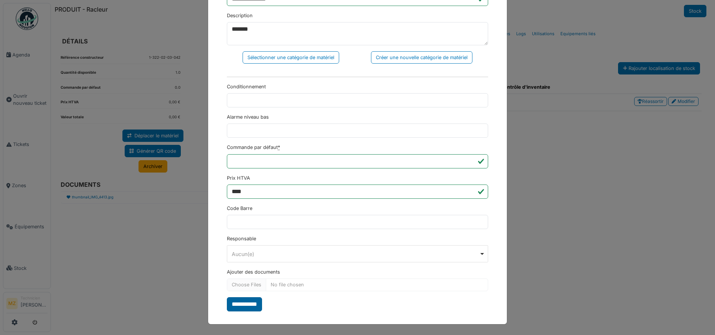
click at [252, 301] on input "**********" at bounding box center [244, 304] width 35 height 14
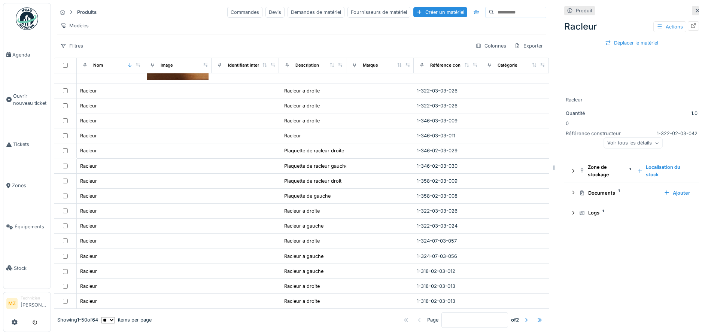
scroll to position [2469, 0]
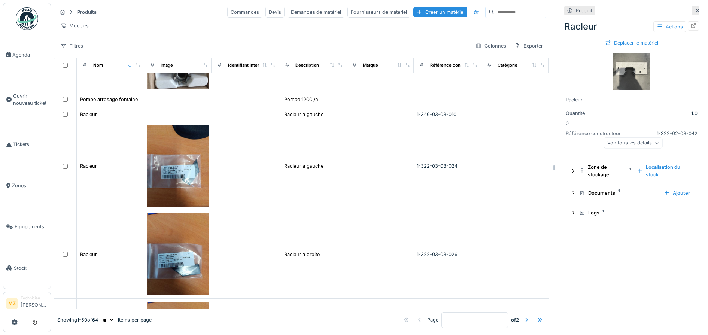
click at [520, 315] on div at bounding box center [526, 320] width 12 height 10
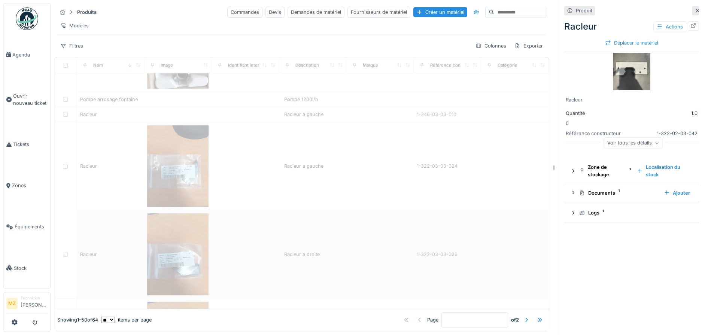
type input "*"
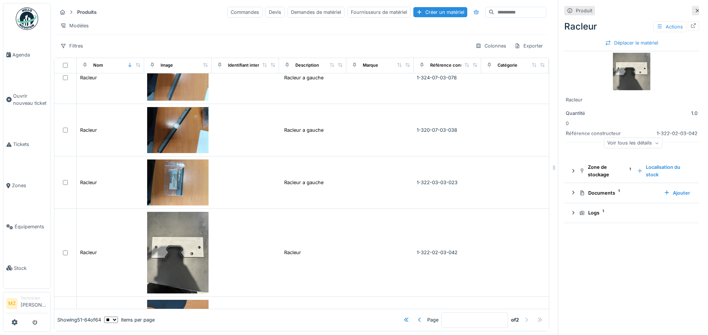
scroll to position [47, 0]
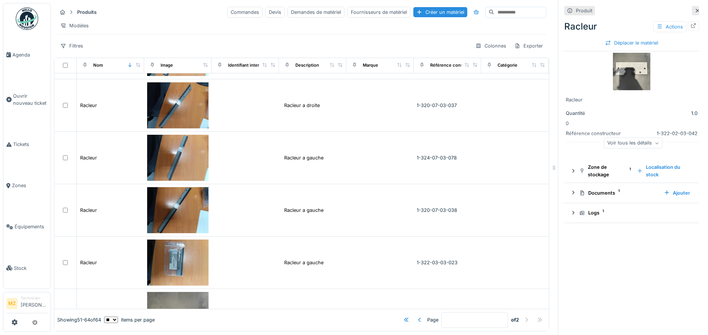
click at [499, 7] on input at bounding box center [520, 12] width 52 height 10
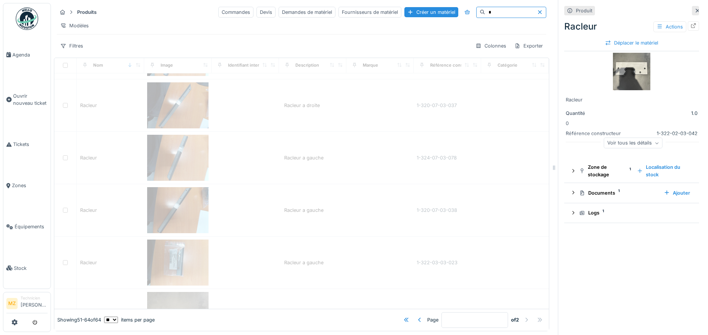
type input "**"
type input "*"
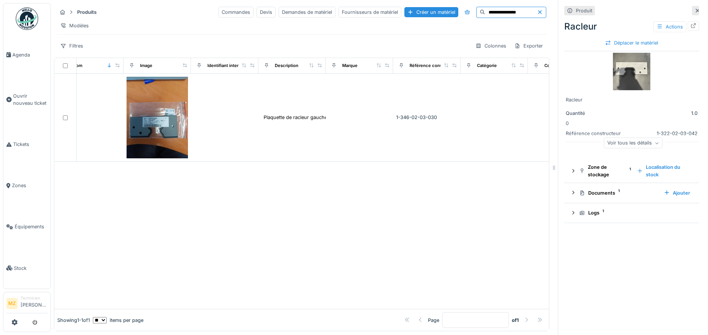
scroll to position [0, 0]
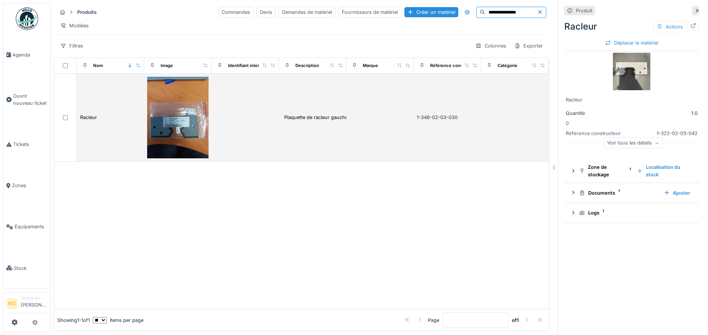
type input "**********"
click at [265, 119] on td at bounding box center [244, 118] width 67 height 88
